Goal: Complete application form

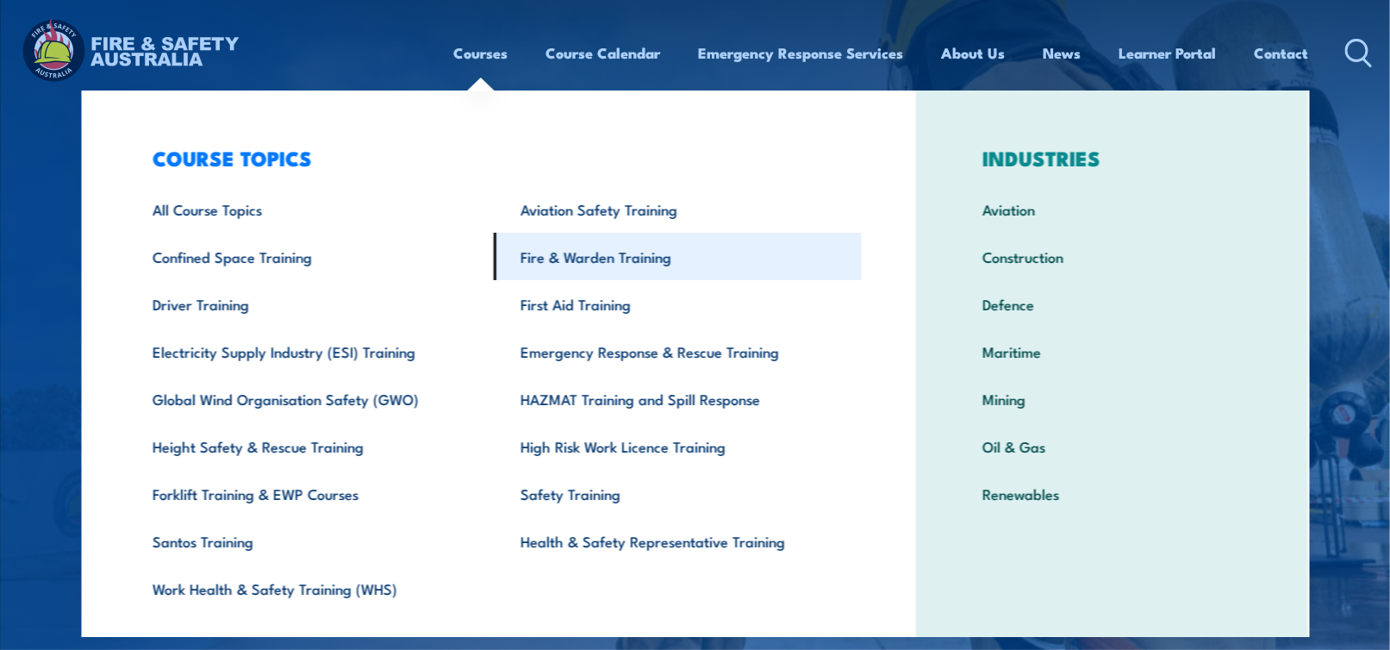
click at [566, 259] on link "Fire & Warden Training" at bounding box center [679, 256] width 368 height 47
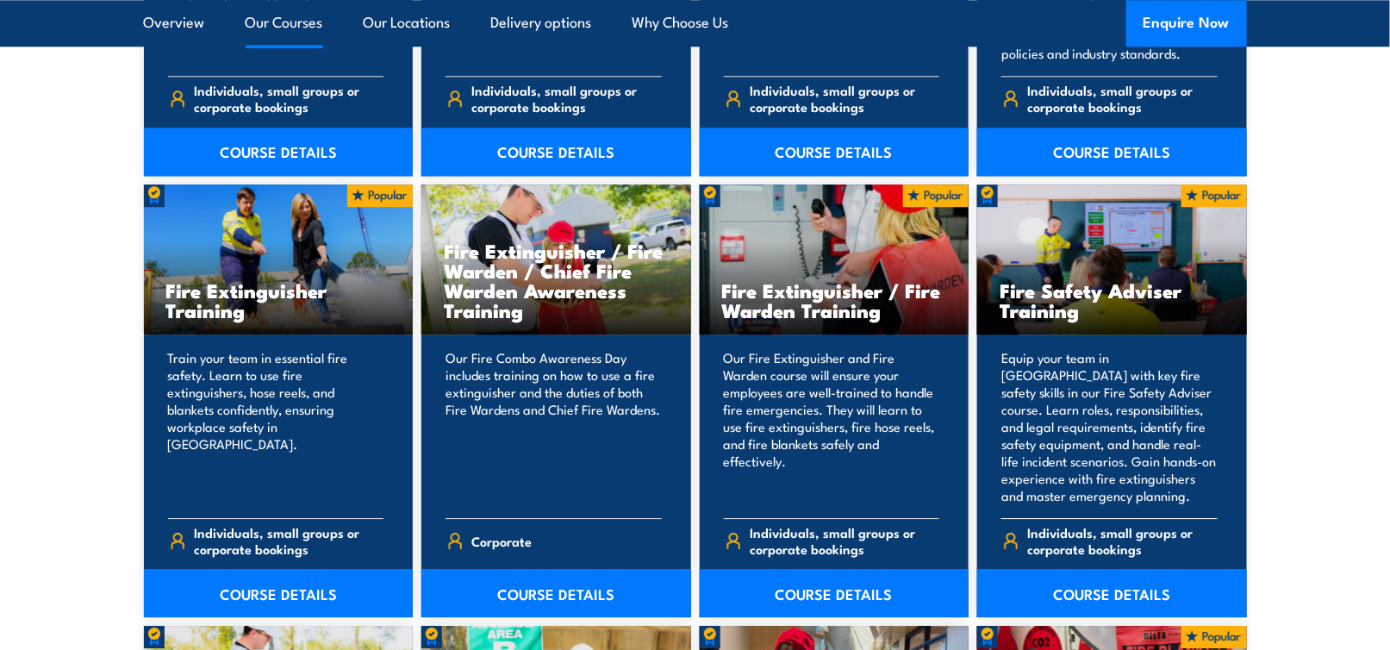
scroll to position [1809, 0]
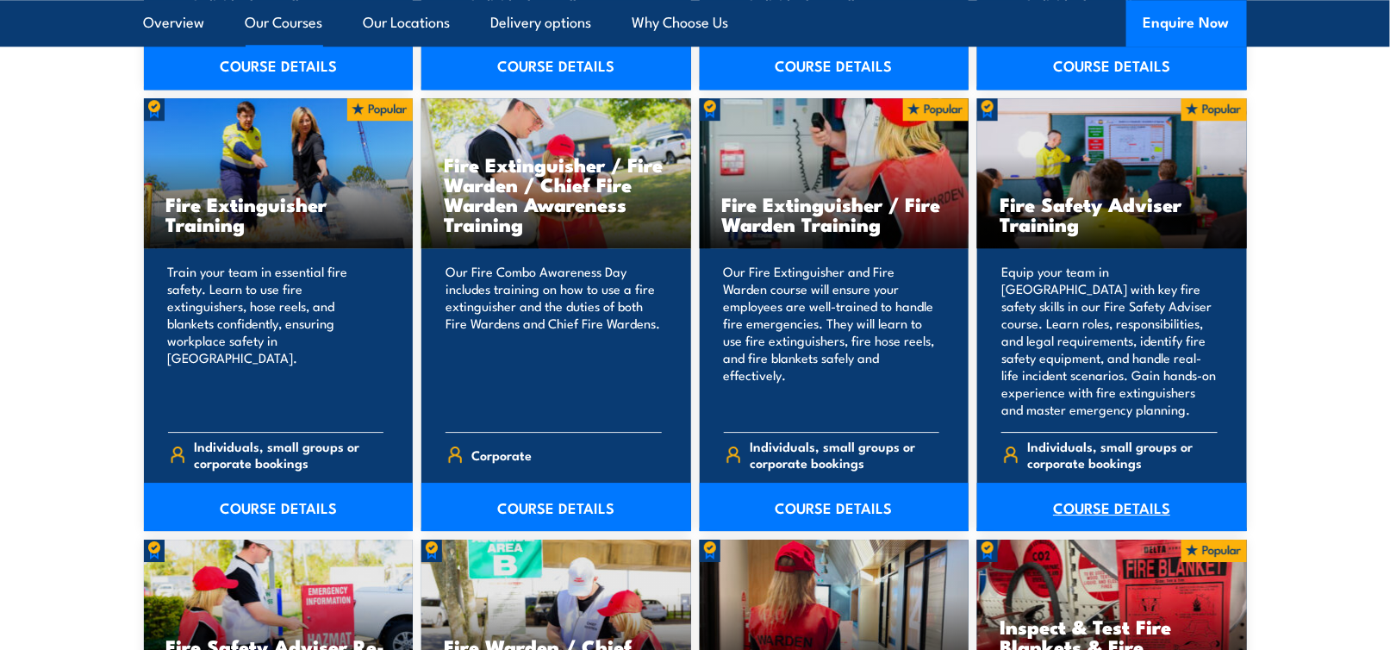
click at [1118, 503] on link "COURSE DETAILS" at bounding box center [1112, 506] width 270 height 48
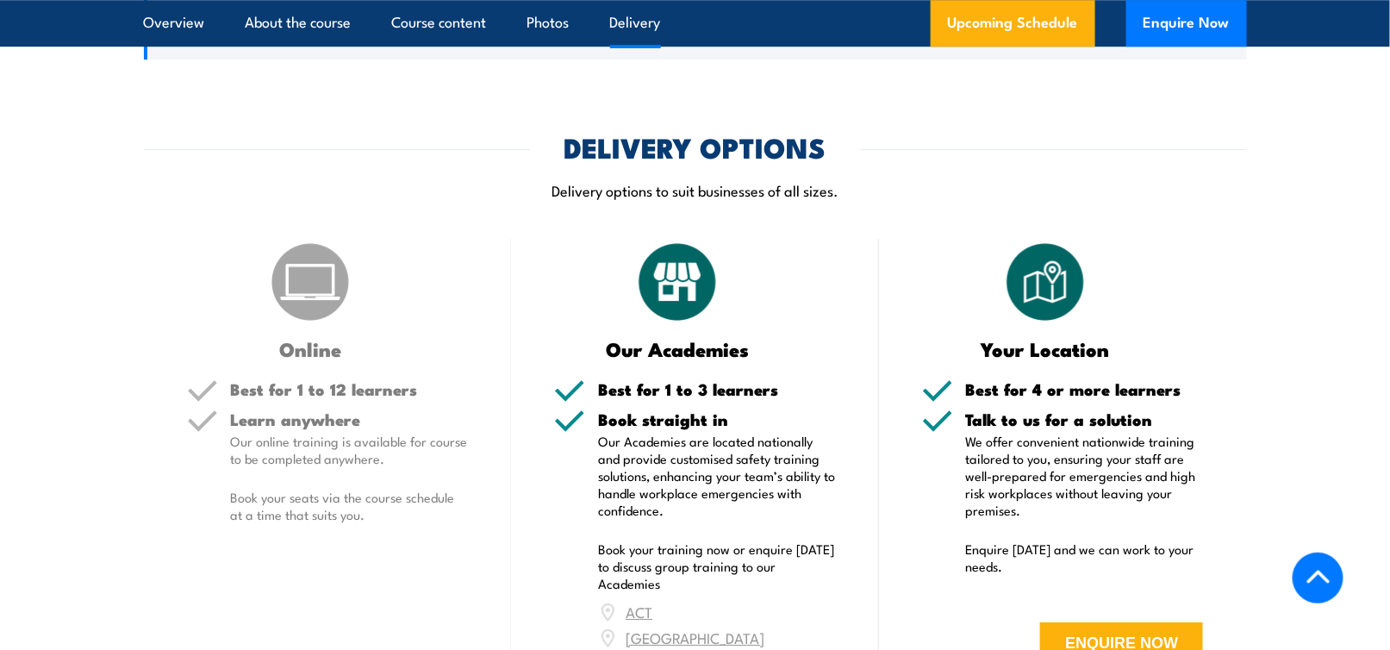
scroll to position [2154, 0]
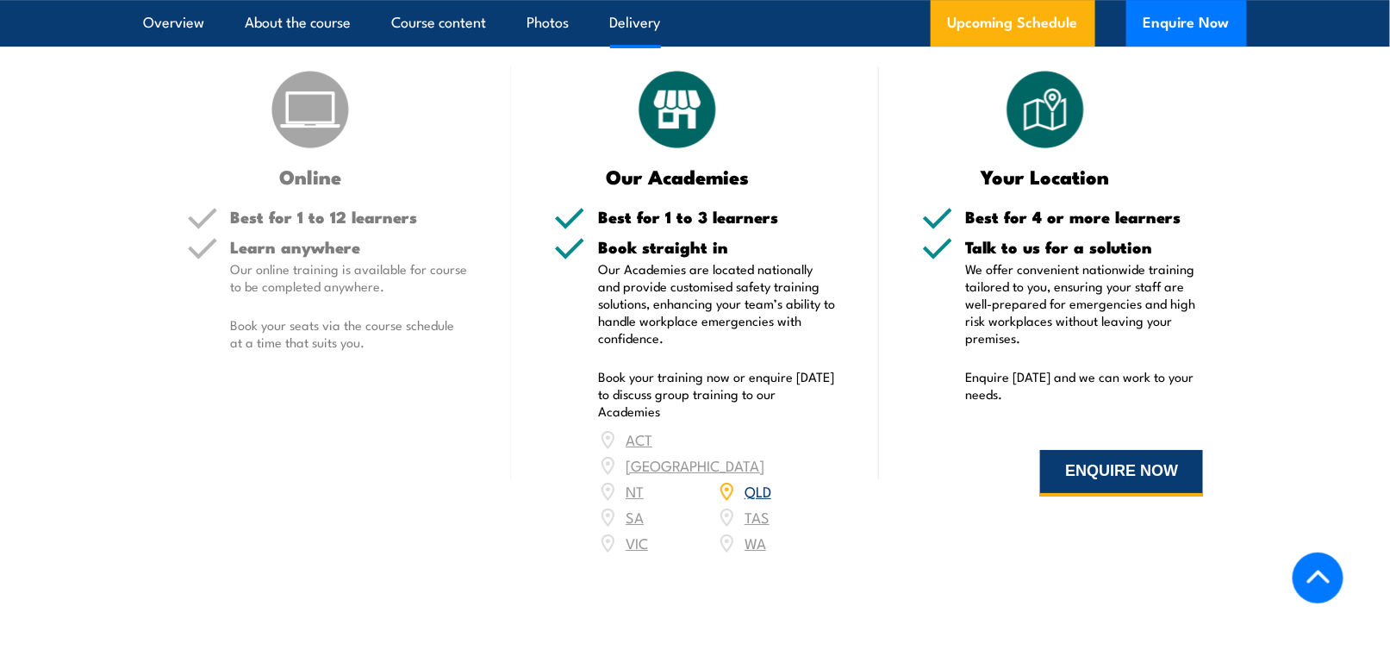
click at [1104, 496] on button "ENQUIRE NOW" at bounding box center [1121, 473] width 163 height 47
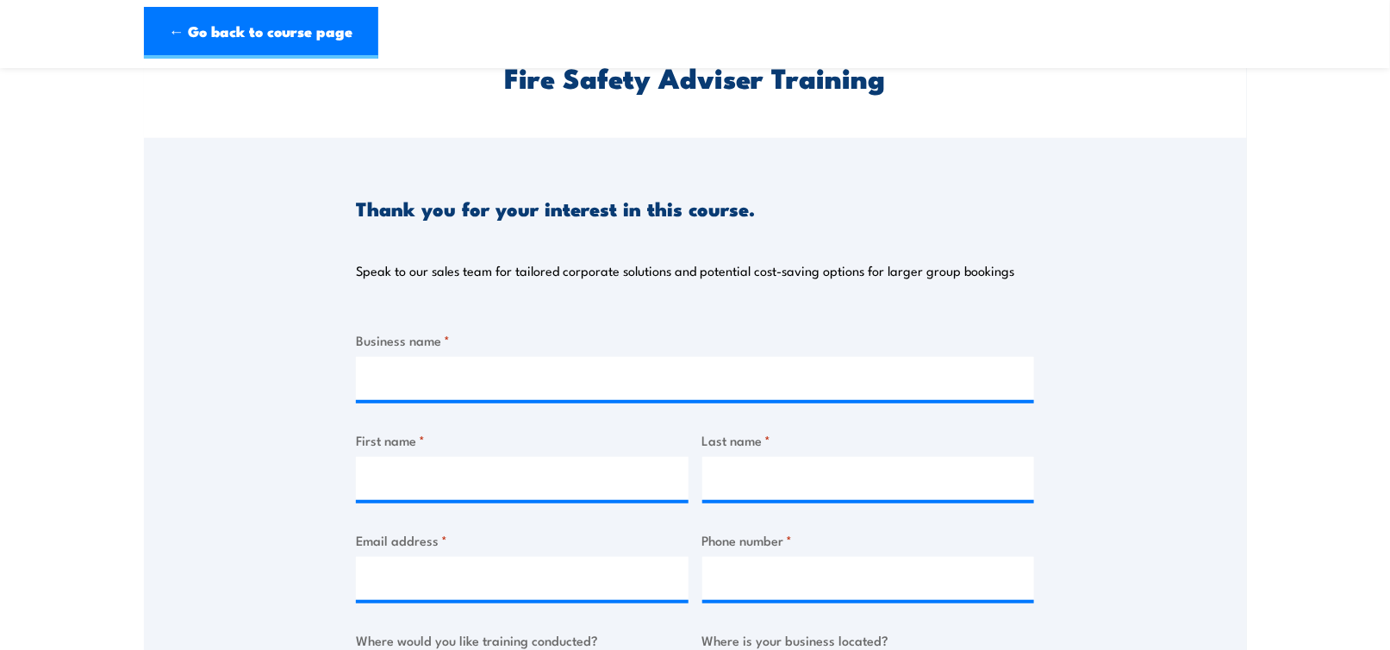
scroll to position [172, 0]
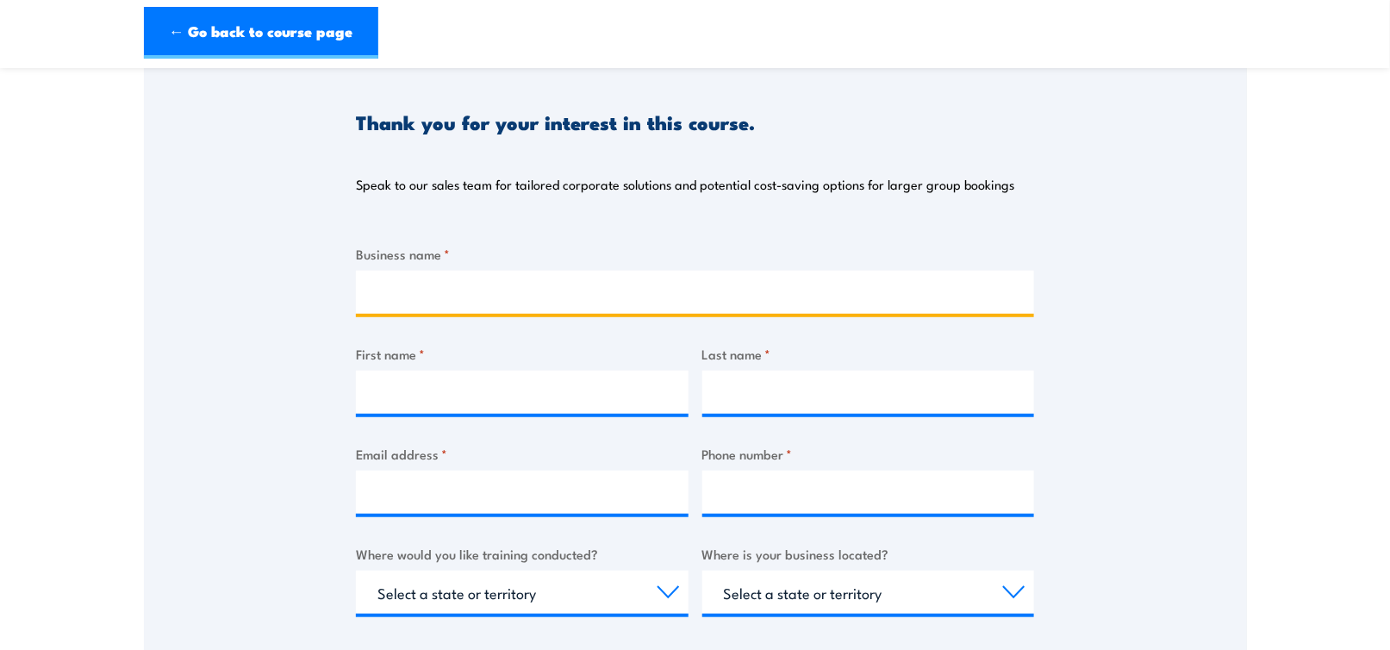
click at [385, 293] on input "Business name *" at bounding box center [695, 292] width 678 height 43
click at [368, 289] on input "Business name *" at bounding box center [695, 292] width 678 height 43
type input "Il Mondo Boutique Hotel"
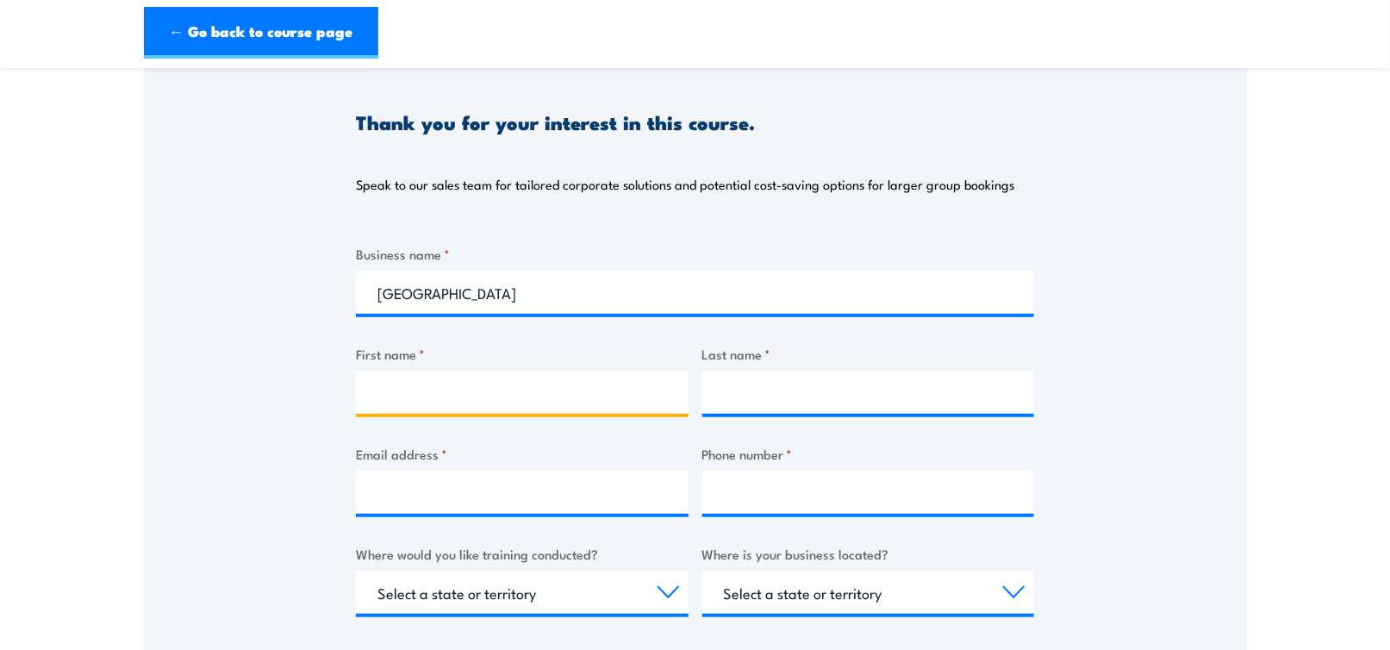
click at [377, 381] on input "First name *" at bounding box center [522, 391] width 333 height 43
type input "Christopher"
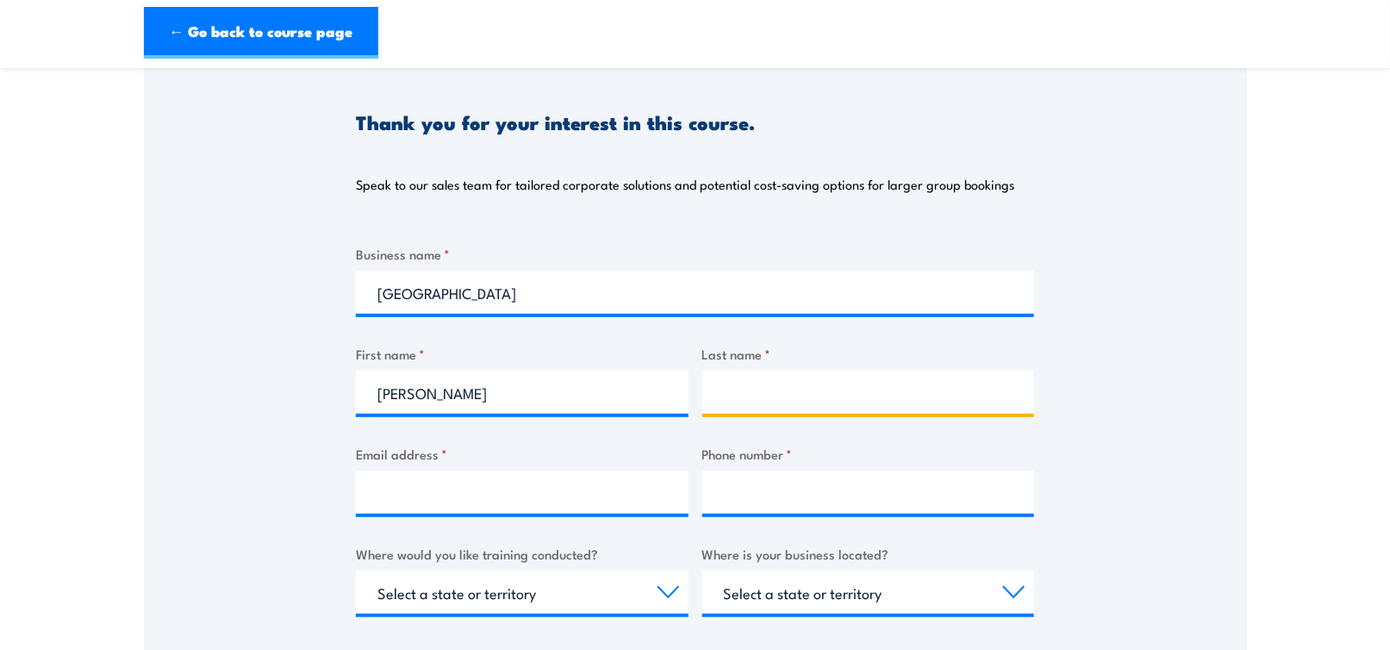
click at [728, 386] on input "Last name *" at bounding box center [868, 391] width 333 height 43
type input "Hillman"
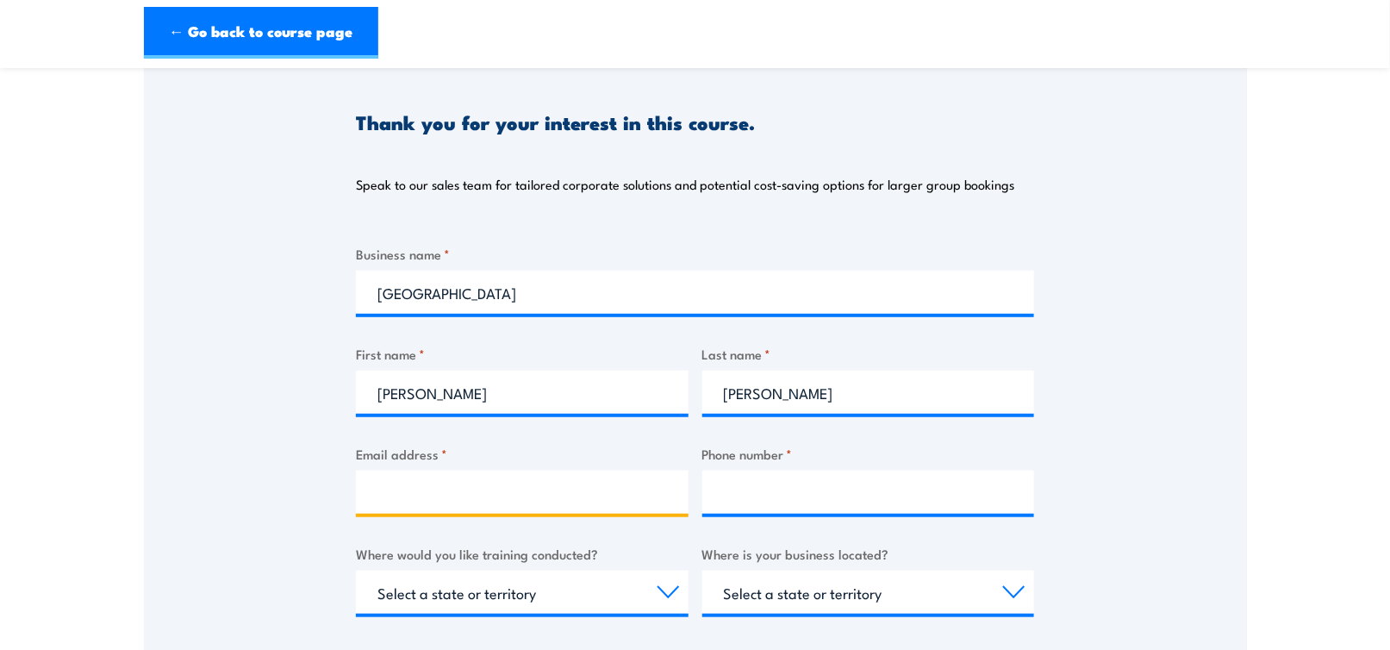
click at [372, 490] on input "Email address *" at bounding box center [522, 491] width 333 height 43
type input "reservations@ilmondo.com.au"
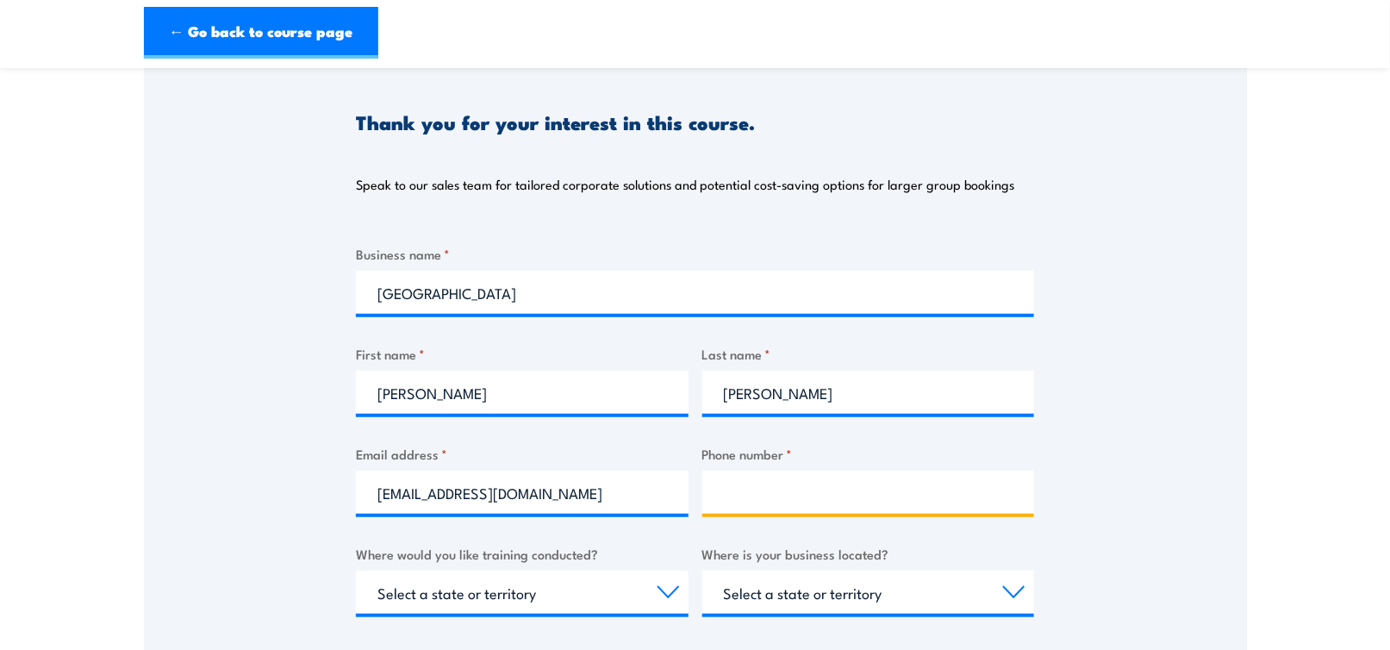
click at [725, 478] on input "Phone number *" at bounding box center [868, 491] width 333 height 43
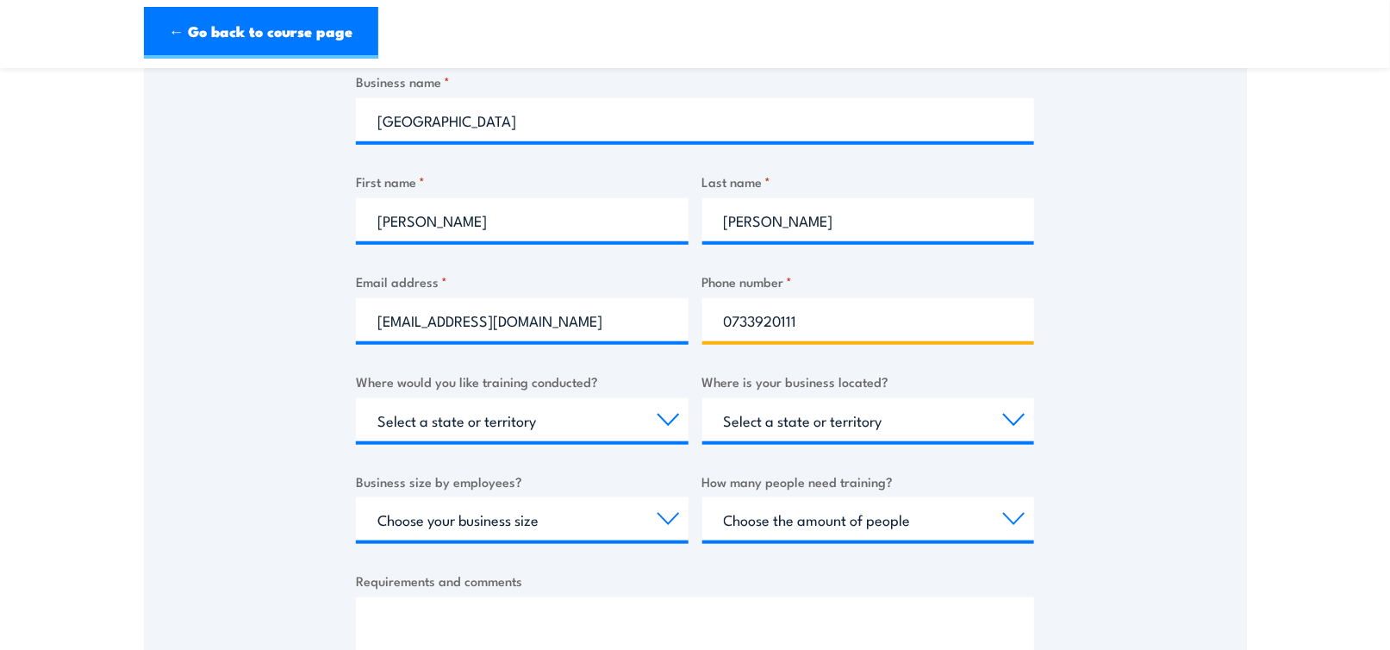
type input "0733920111"
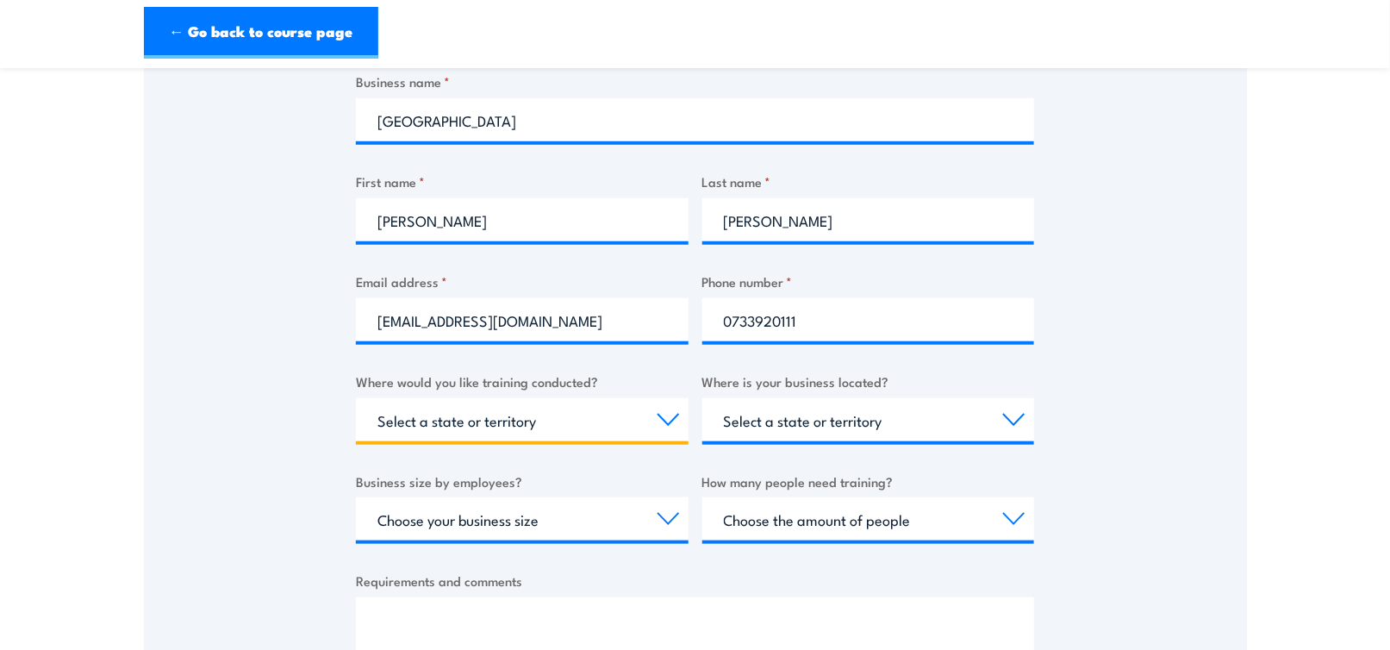
click at [665, 419] on select "Select a state or territory Nationally - multiple locations QLD NSW VIC SA ACT …" at bounding box center [522, 419] width 333 height 43
select select "QLD"
click at [356, 398] on select "Select a state or territory Nationally - multiple locations QLD NSW VIC SA ACT …" at bounding box center [522, 419] width 333 height 43
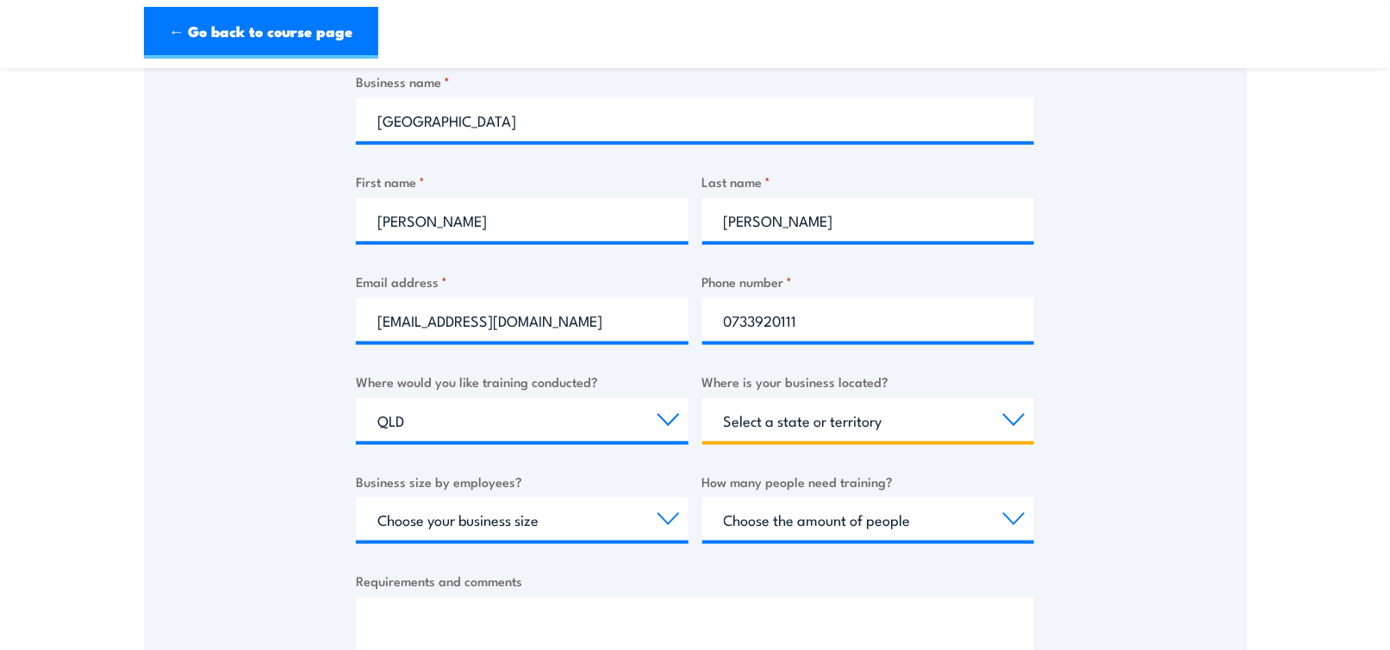
click at [1008, 416] on select "Select a state or territory QLD NSW VIC SA ACT WA TAS NT" at bounding box center [868, 419] width 333 height 43
select select "QLD"
click at [702, 398] on select "Select a state or territory QLD NSW VIC SA ACT WA TAS NT" at bounding box center [868, 419] width 333 height 43
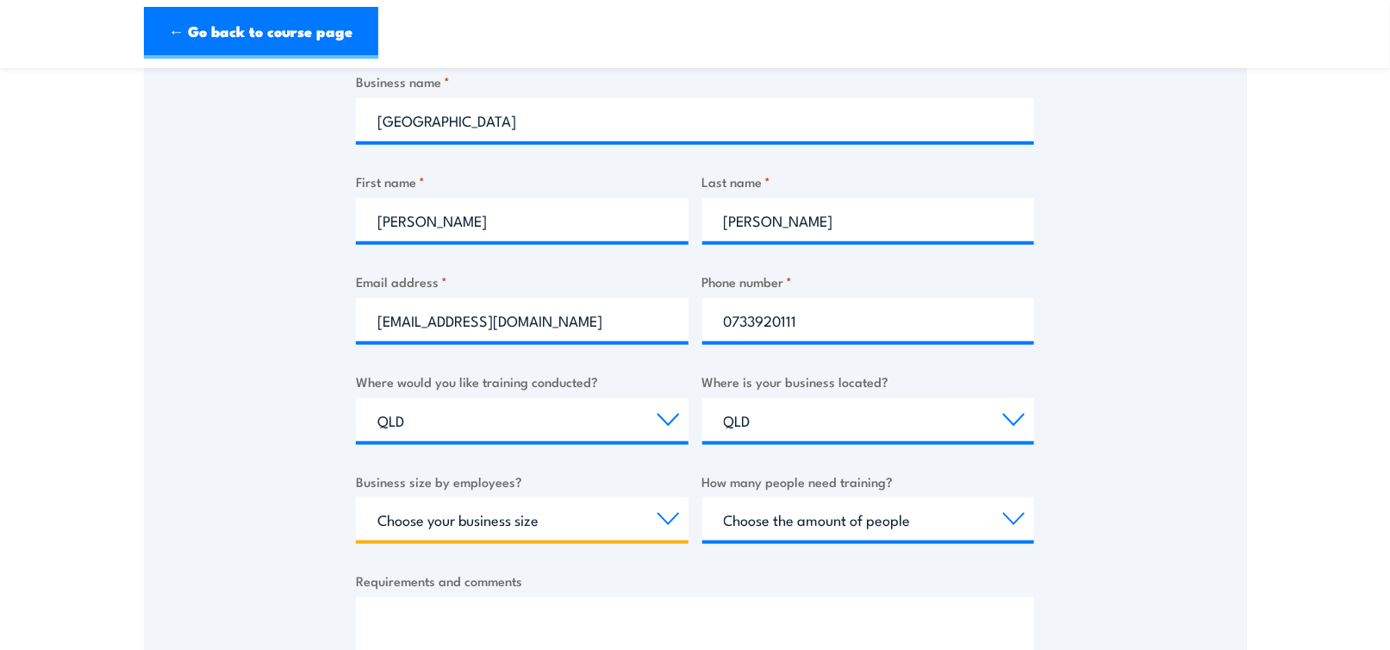
click at [661, 511] on select "Choose your business size 1 to 19 20 to 199 200+" at bounding box center [522, 518] width 333 height 43
select select "1 to 19"
click at [356, 497] on select "Choose your business size 1 to 19 20 to 199 200+" at bounding box center [522, 518] width 333 height 43
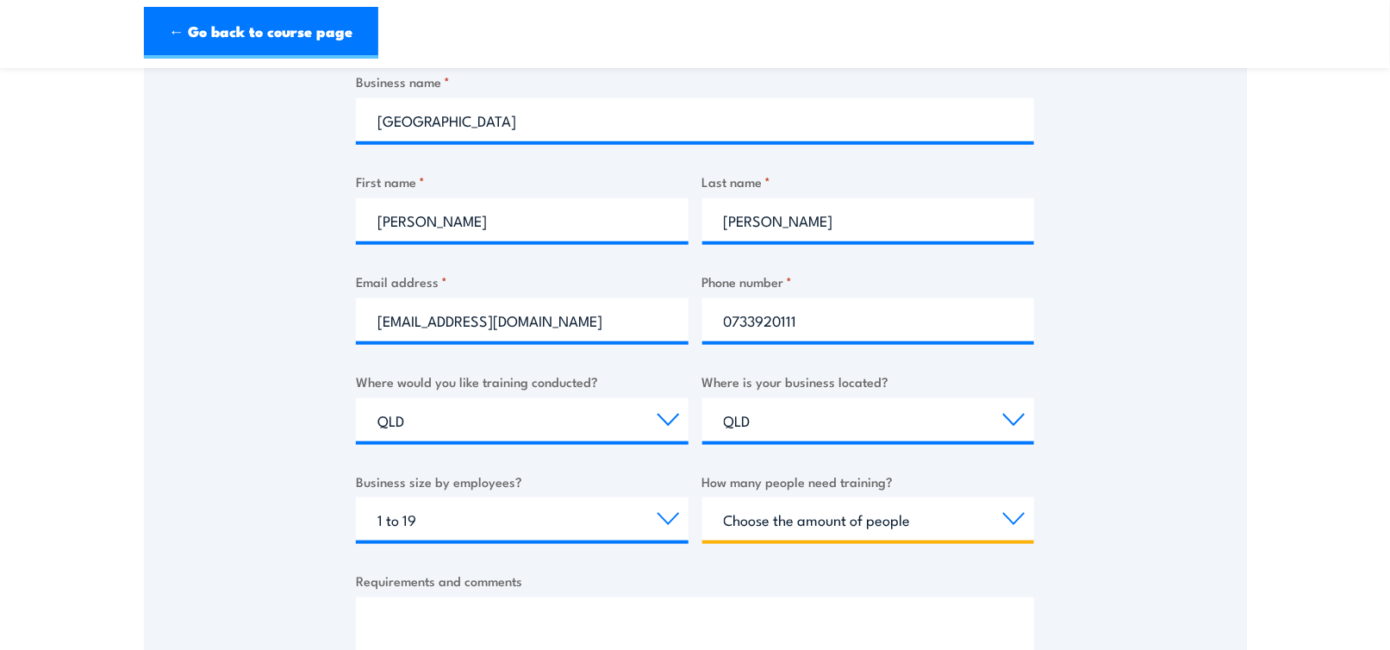
click at [1015, 516] on select "Choose the amount of people 1 to 4 5 to 19 20+" at bounding box center [868, 518] width 333 height 43
select select "5 to 19"
click at [702, 497] on select "Choose the amount of people 1 to 4 5 to 19 20+" at bounding box center [868, 518] width 333 height 43
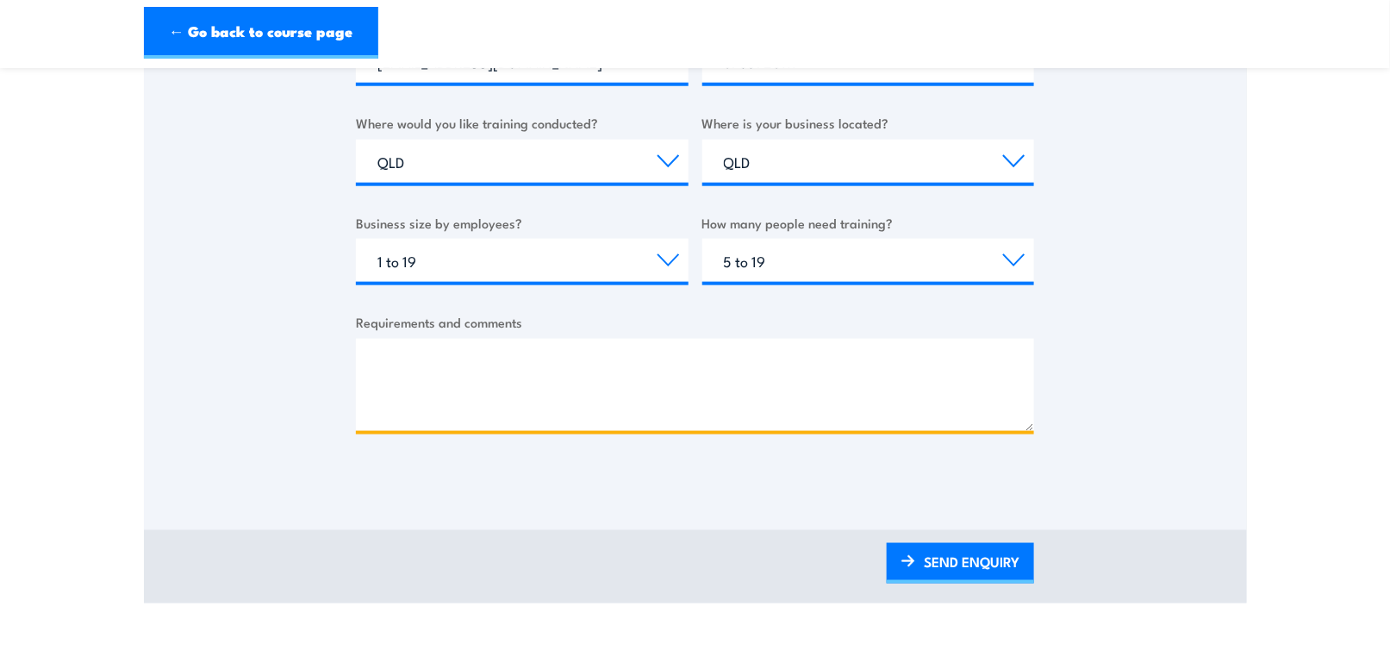
drag, startPoint x: 379, startPoint y: 352, endPoint x: 379, endPoint y: 370, distance: 18.1
click at [378, 353] on textarea "Requirements and comments" at bounding box center [695, 385] width 678 height 92
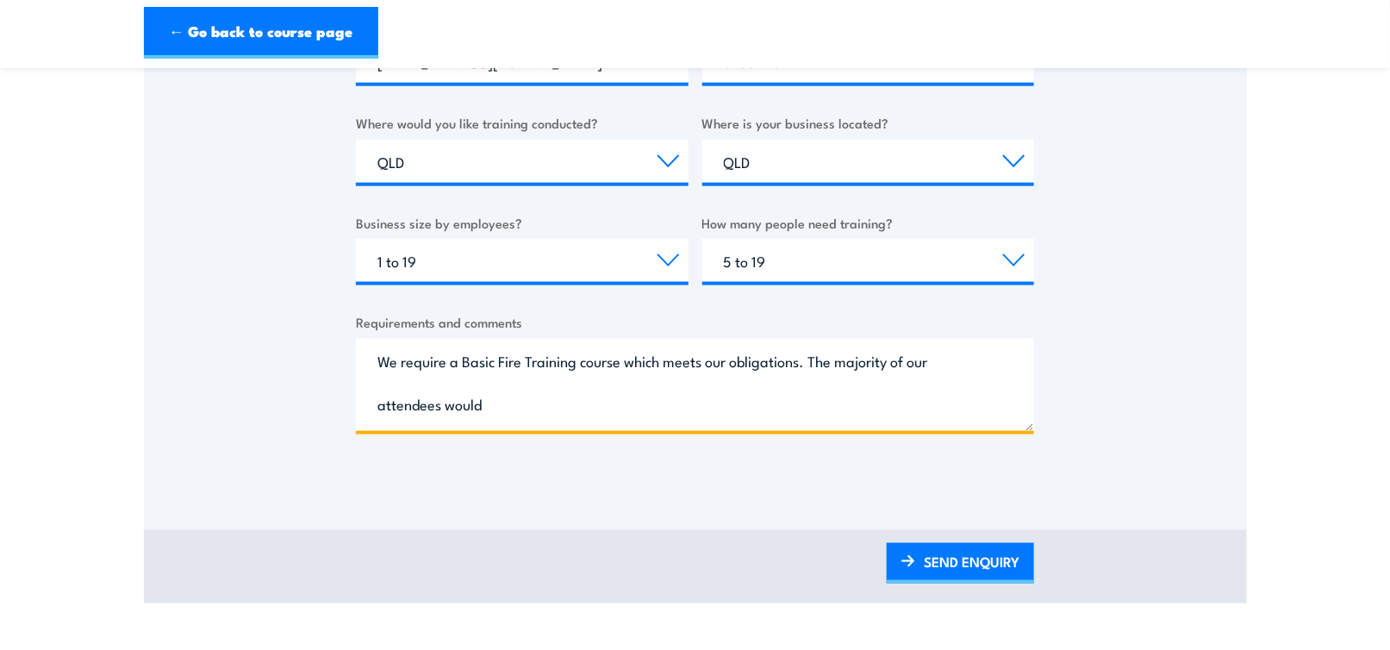
click at [444, 404] on textarea "We require a Basic Fire Training course which meets our obligations. The majori…" at bounding box center [695, 385] width 678 height 92
click at [446, 404] on textarea "We require a Basic Fire Training course which meets our obligations. The majori…" at bounding box center [695, 385] width 678 height 92
click at [446, 359] on textarea "We require a Basic Fire Training course which meets our obligations. The majori…" at bounding box center [695, 385] width 678 height 92
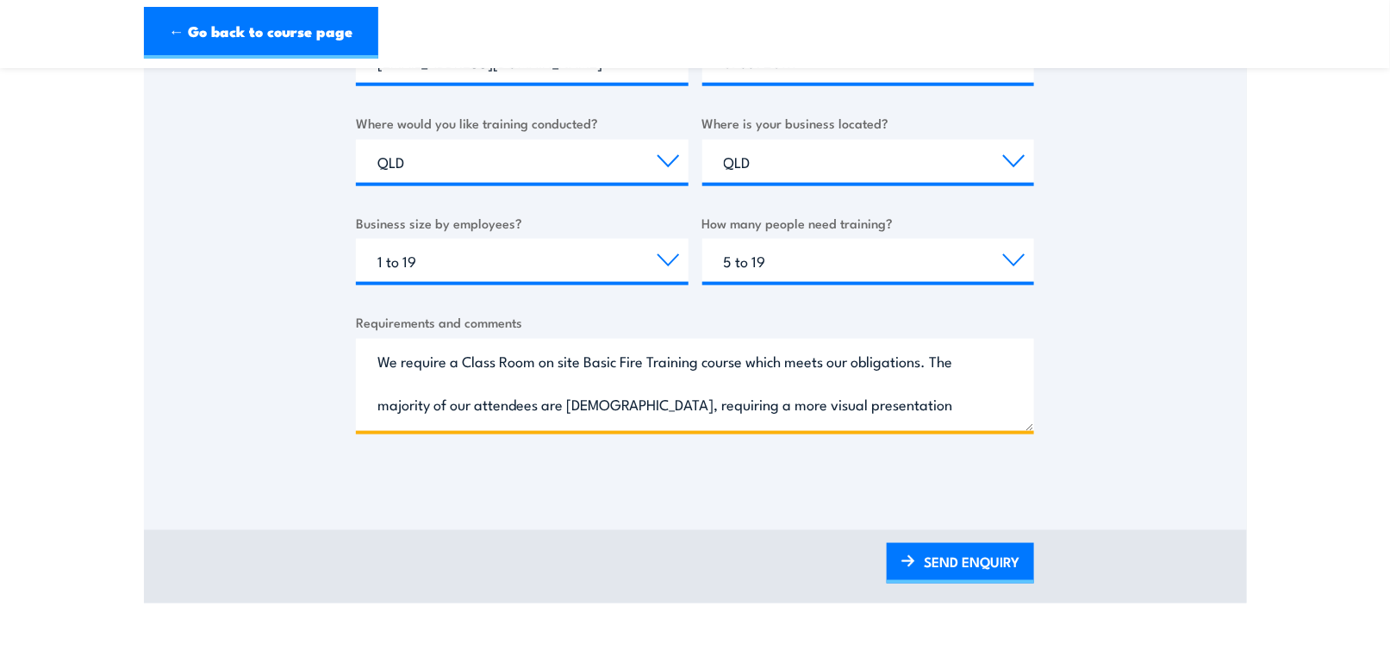
click at [860, 402] on textarea "We require a Class Room on site Basic Fire Training course which meets our obli…" at bounding box center [695, 385] width 678 height 92
click at [862, 400] on textarea "We require a Class Room on site Basic Fire Training course which meets our obli…" at bounding box center [695, 385] width 678 height 92
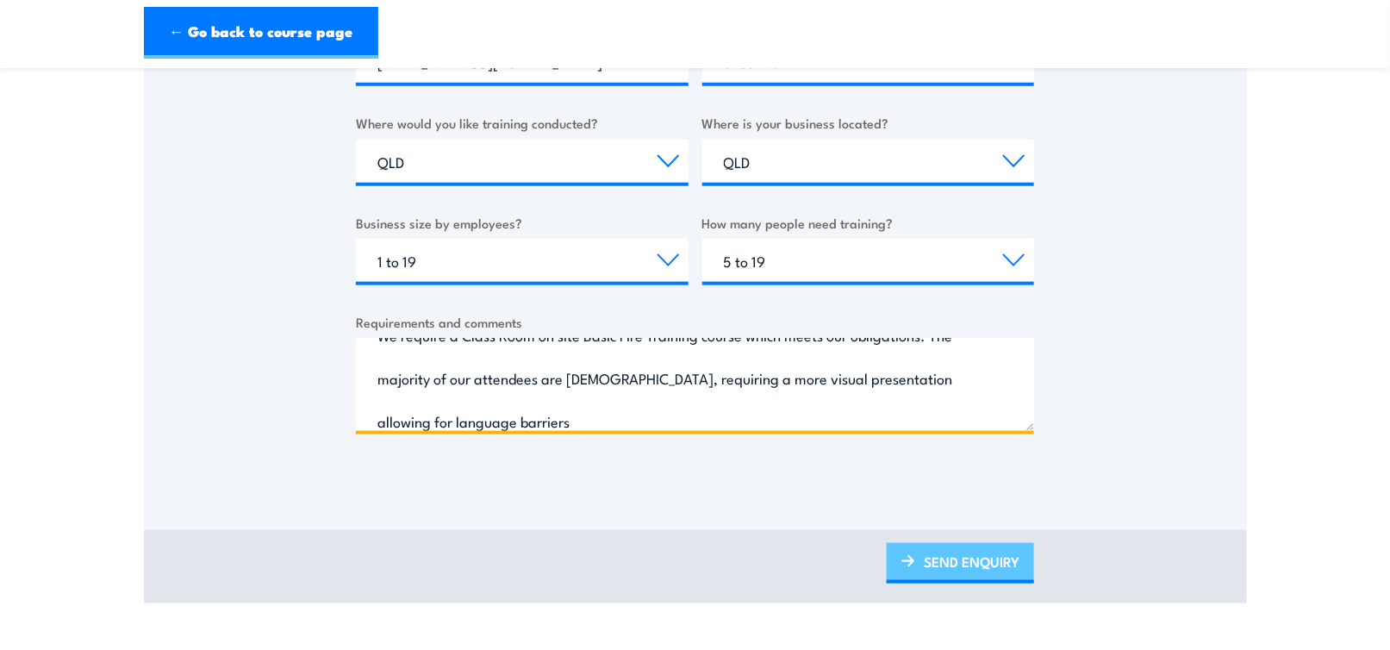
type textarea "We require a Class Room on site Basic Fire Training course which meets our obli…"
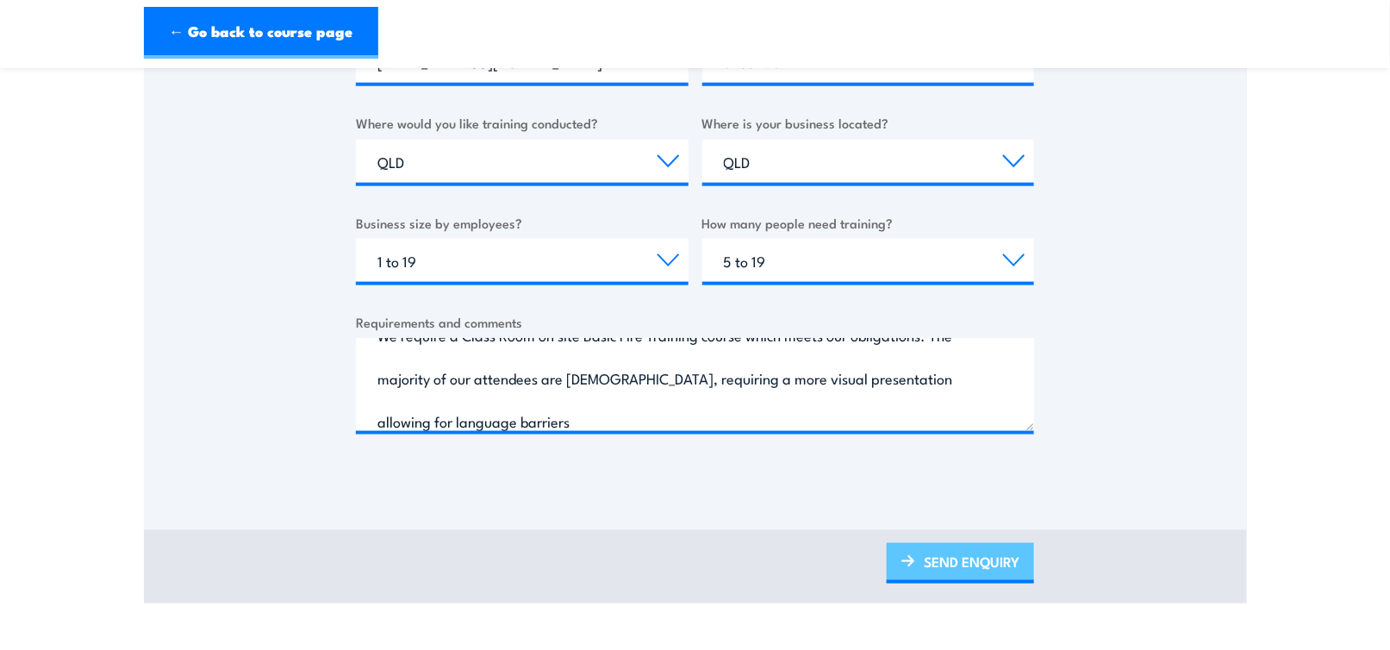
click at [986, 561] on link "SEND ENQUIRY" at bounding box center [960, 563] width 147 height 40
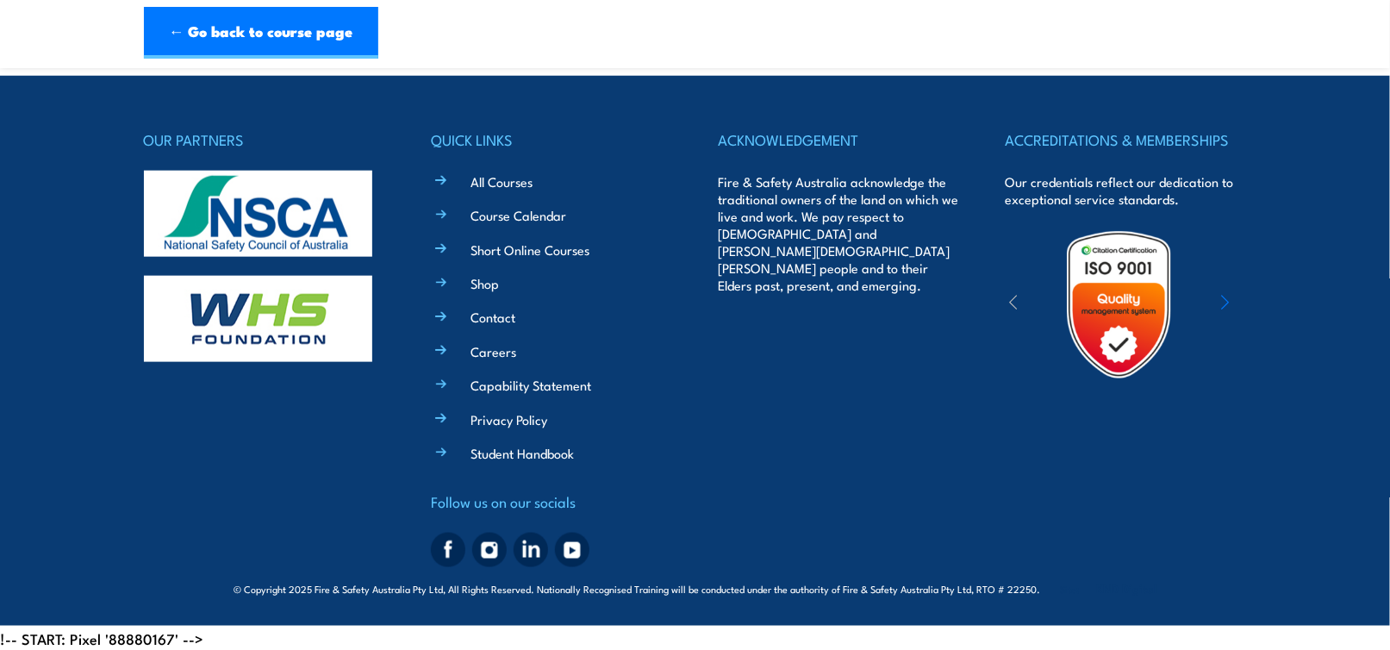
scroll to position [0, 0]
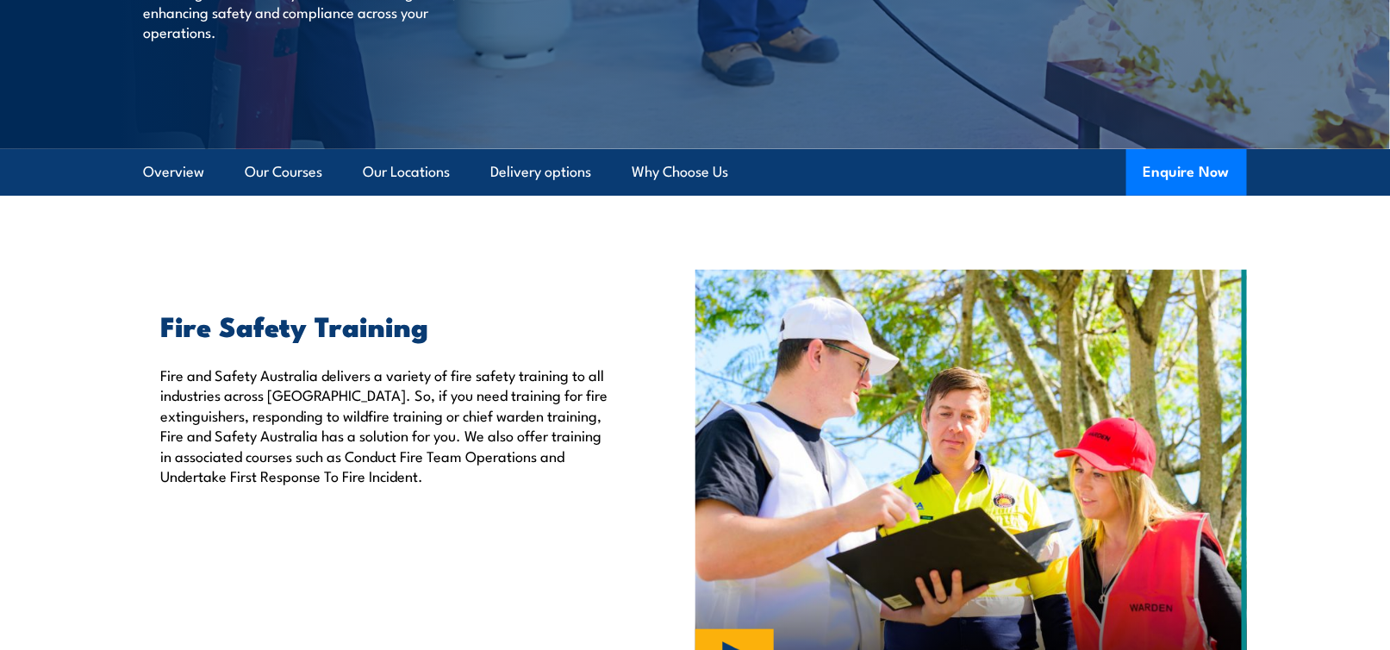
scroll to position [258, 0]
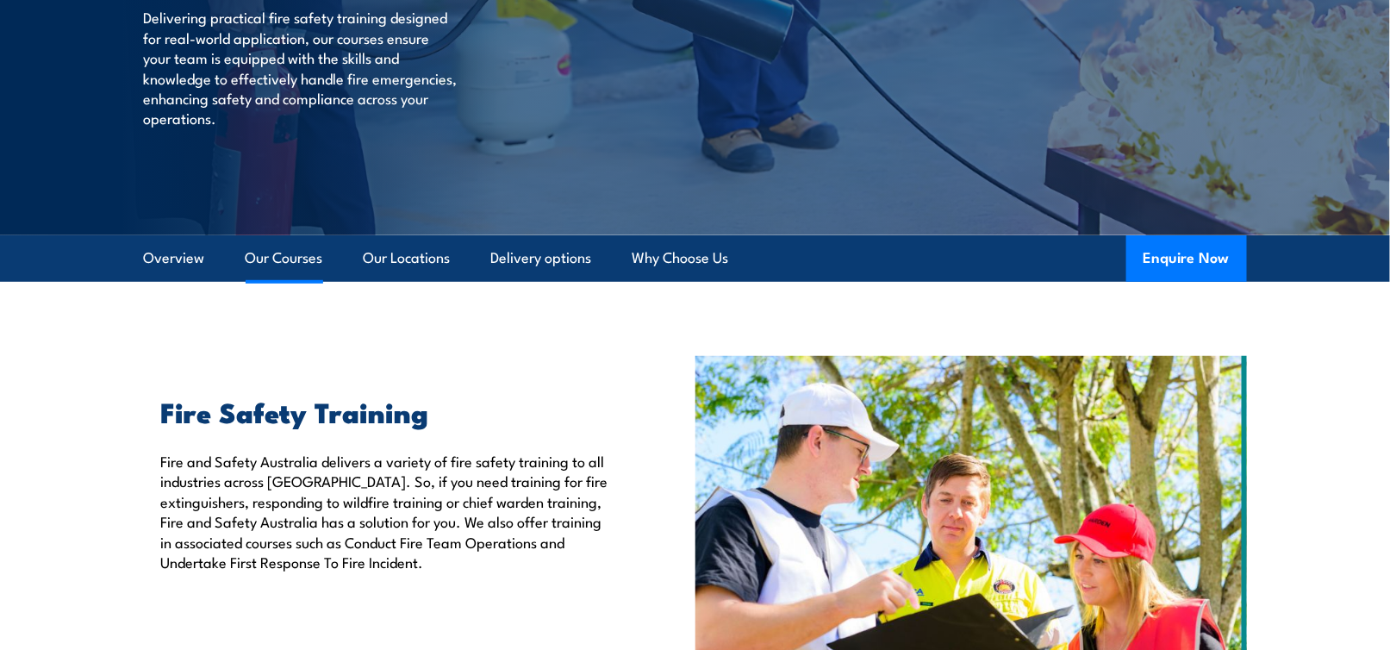
click at [289, 254] on link "Our Courses" at bounding box center [285, 258] width 78 height 46
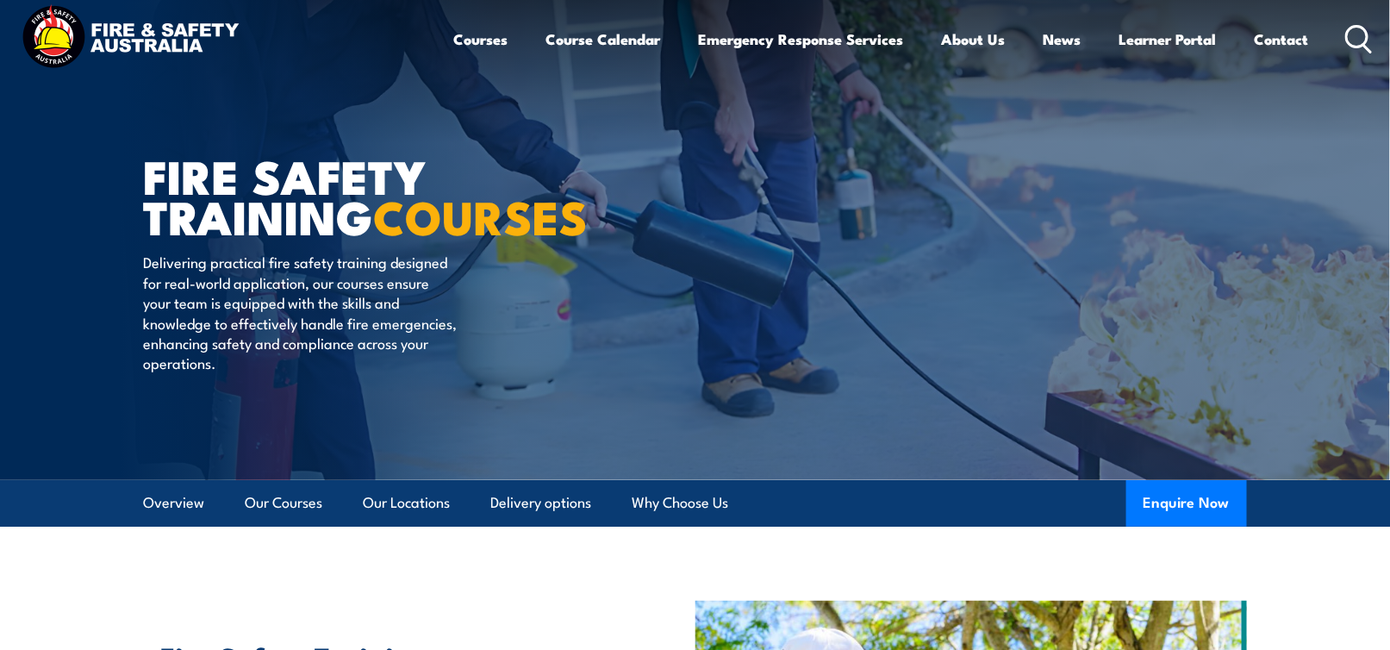
scroll to position [1413, 0]
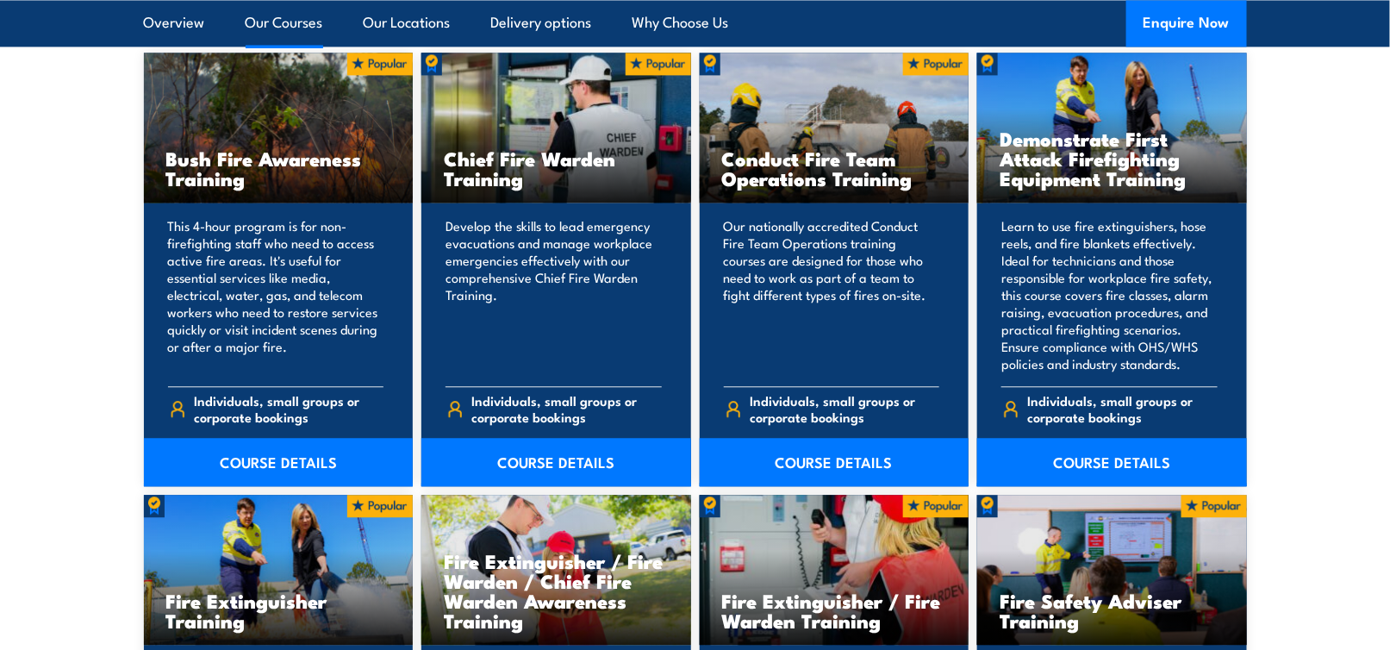
scroll to position [1306, 0]
